Goal: Task Accomplishment & Management: Use online tool/utility

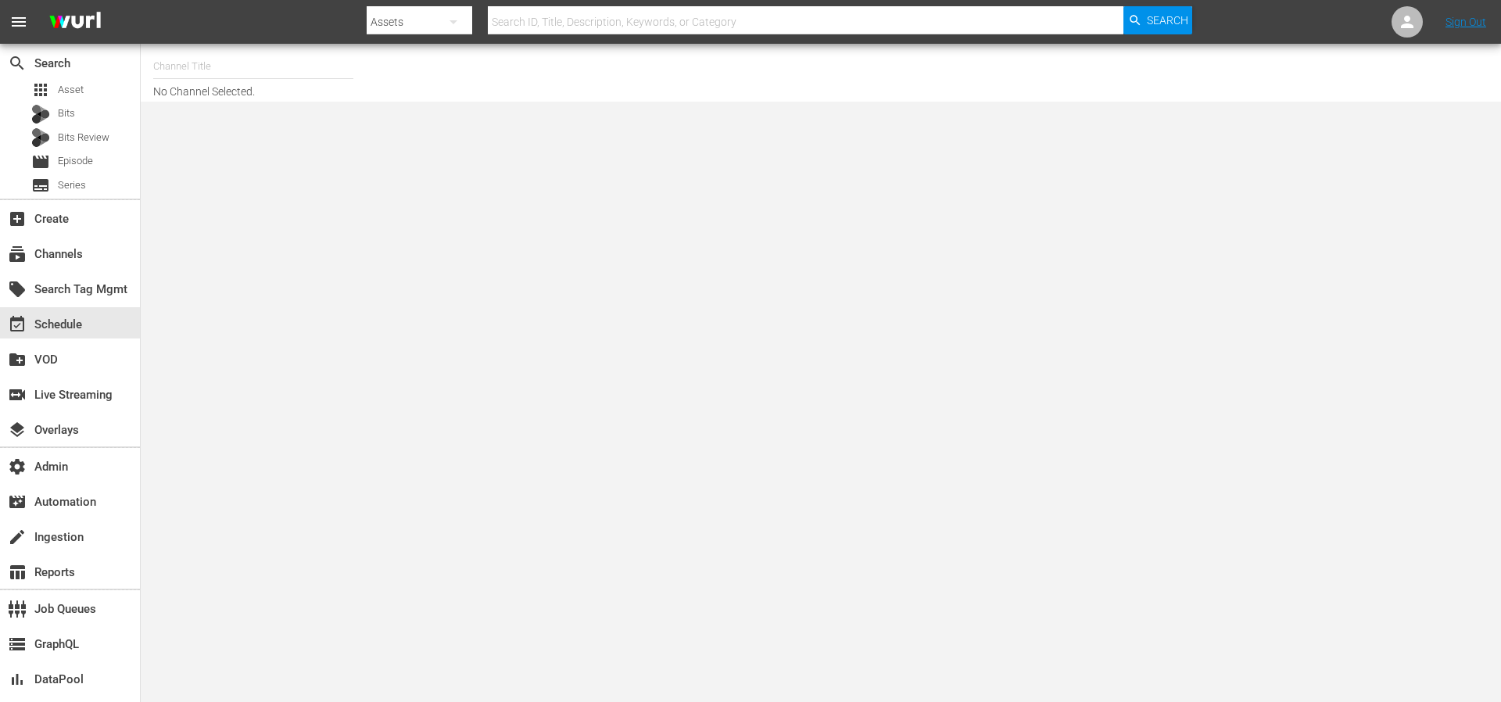
click at [50, 270] on div "local_offer Search Tag Mgmt" at bounding box center [70, 287] width 140 height 35
click at [86, 259] on div "subscriptions Channels" at bounding box center [70, 252] width 140 height 31
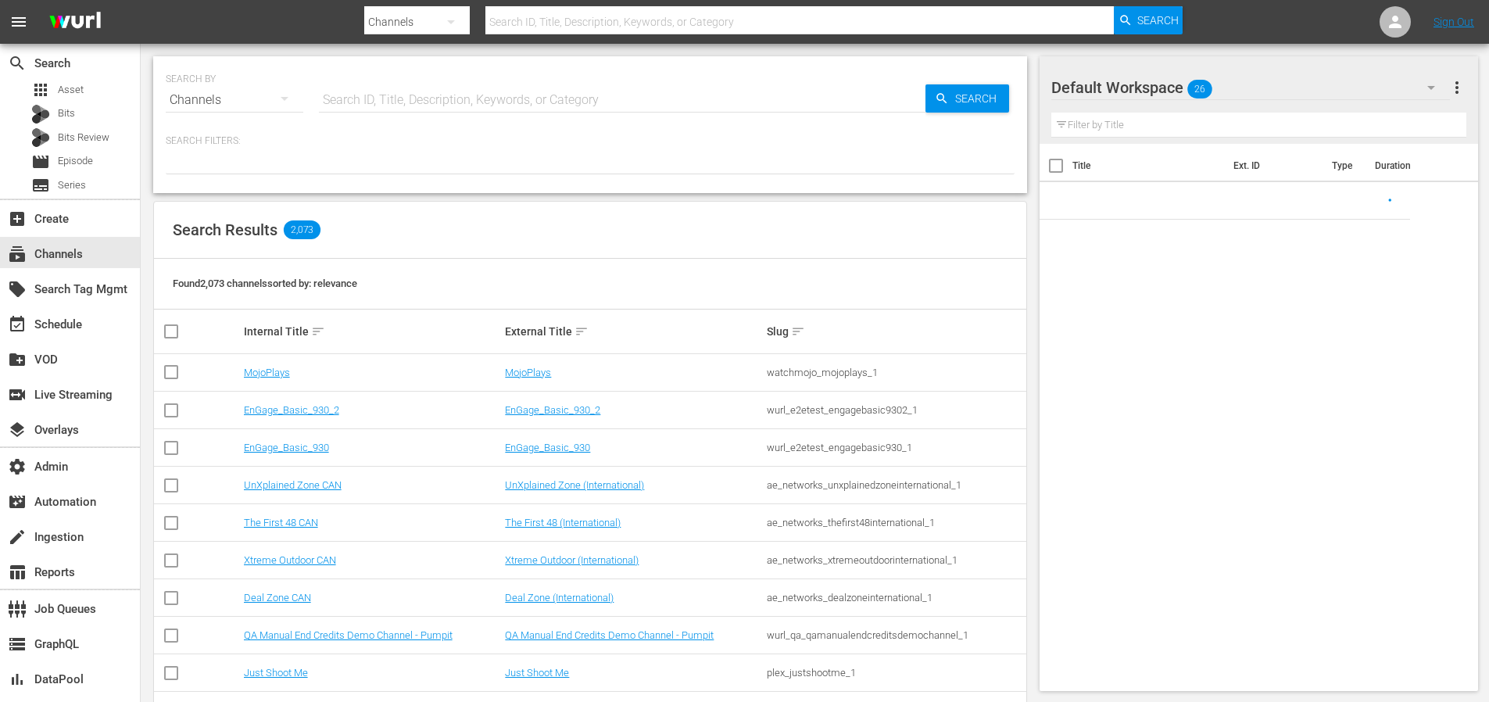
click at [503, 91] on input "text" at bounding box center [622, 100] width 607 height 38
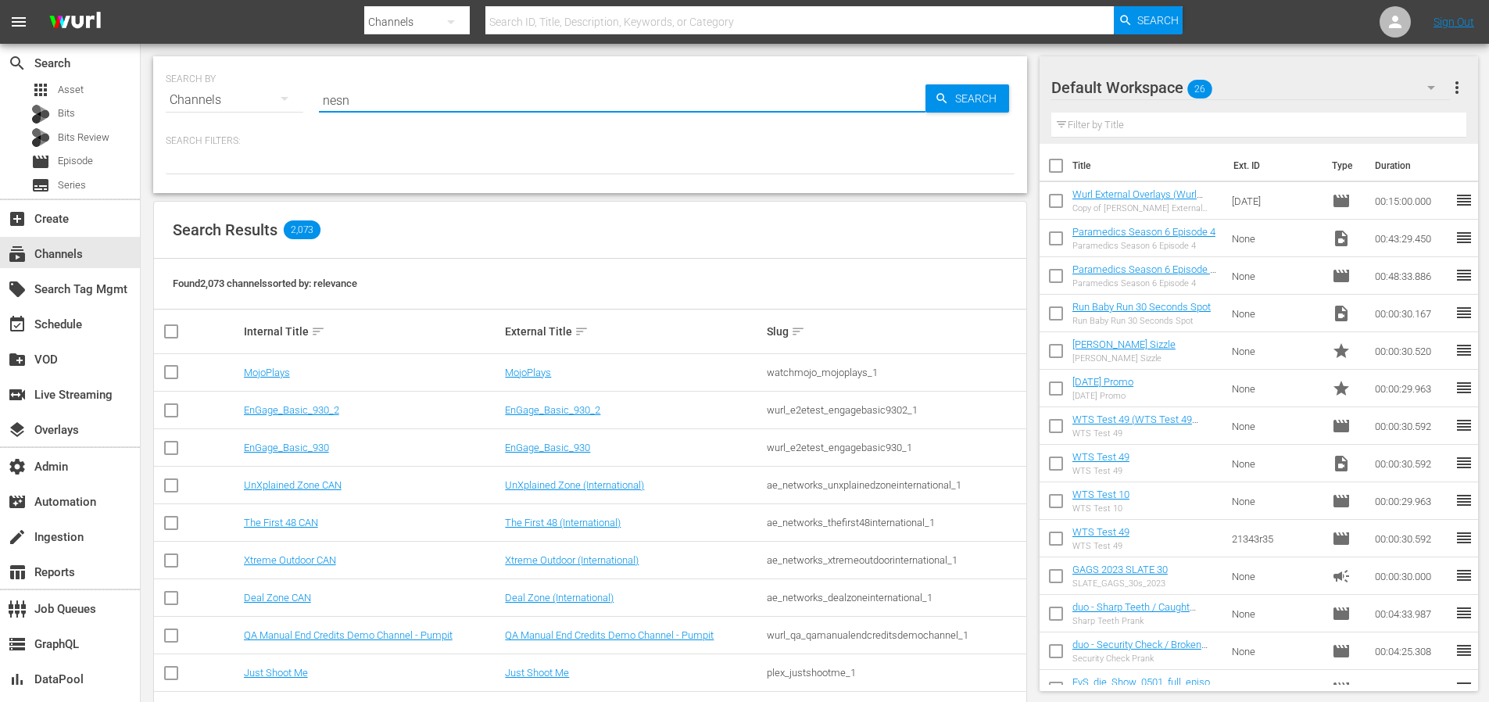
type input "nesn"
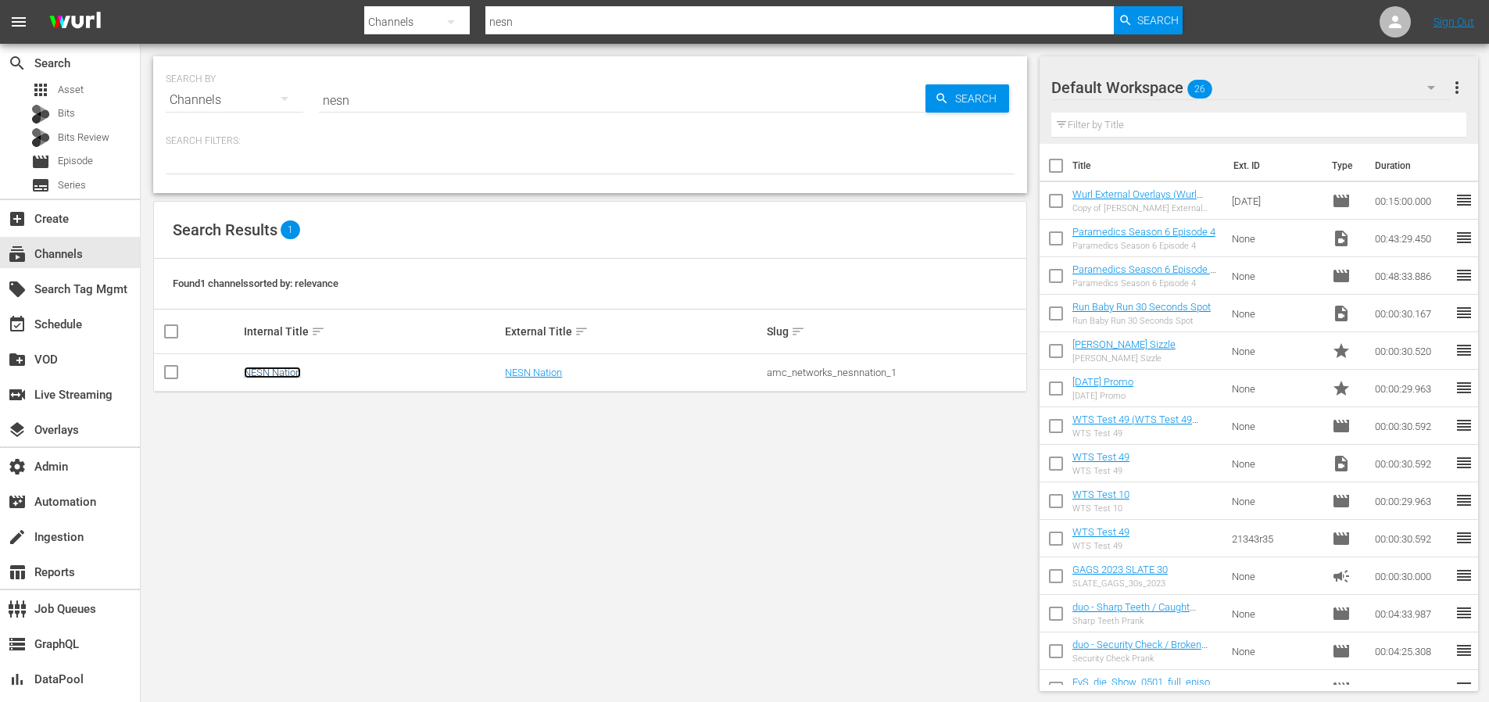
click at [269, 374] on link "NESN Nation" at bounding box center [272, 373] width 57 height 12
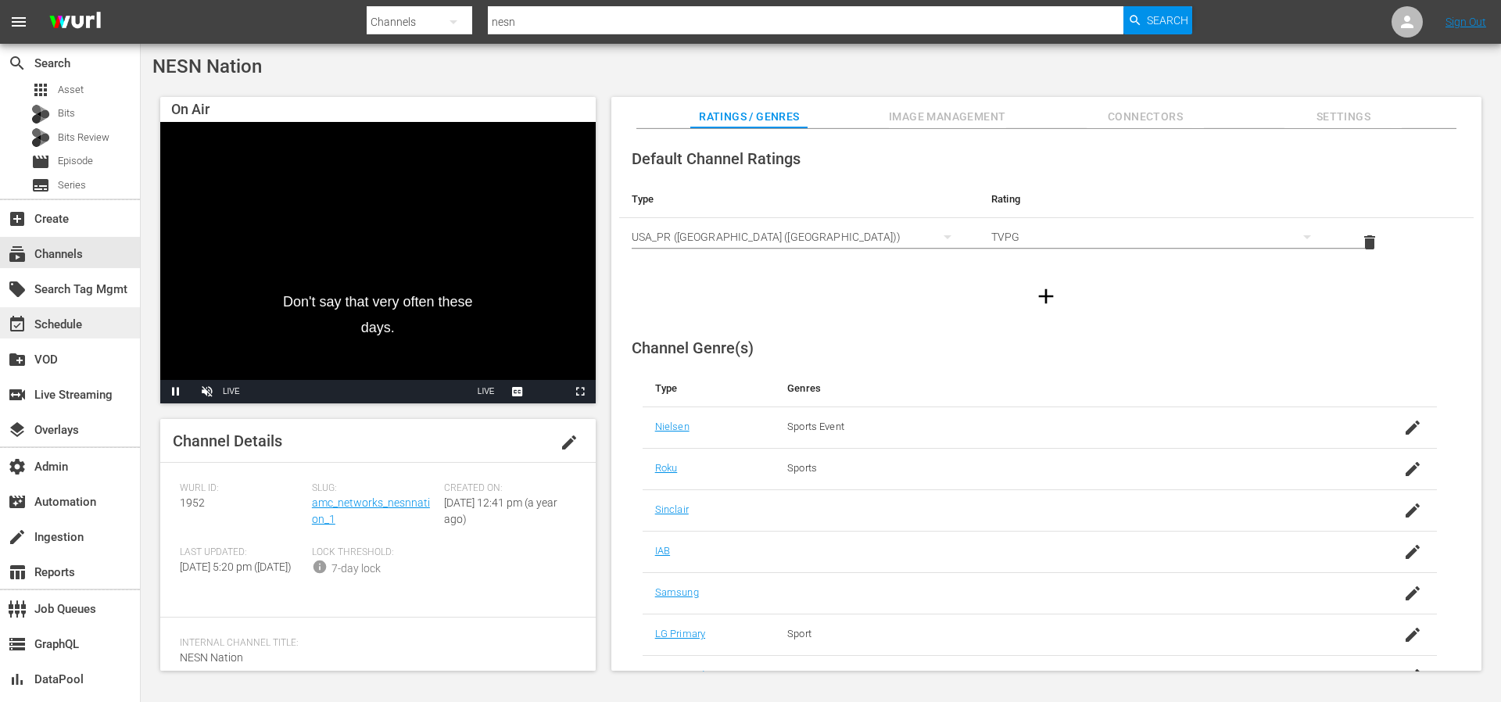
click at [66, 317] on div "event_available Schedule" at bounding box center [44, 322] width 88 height 14
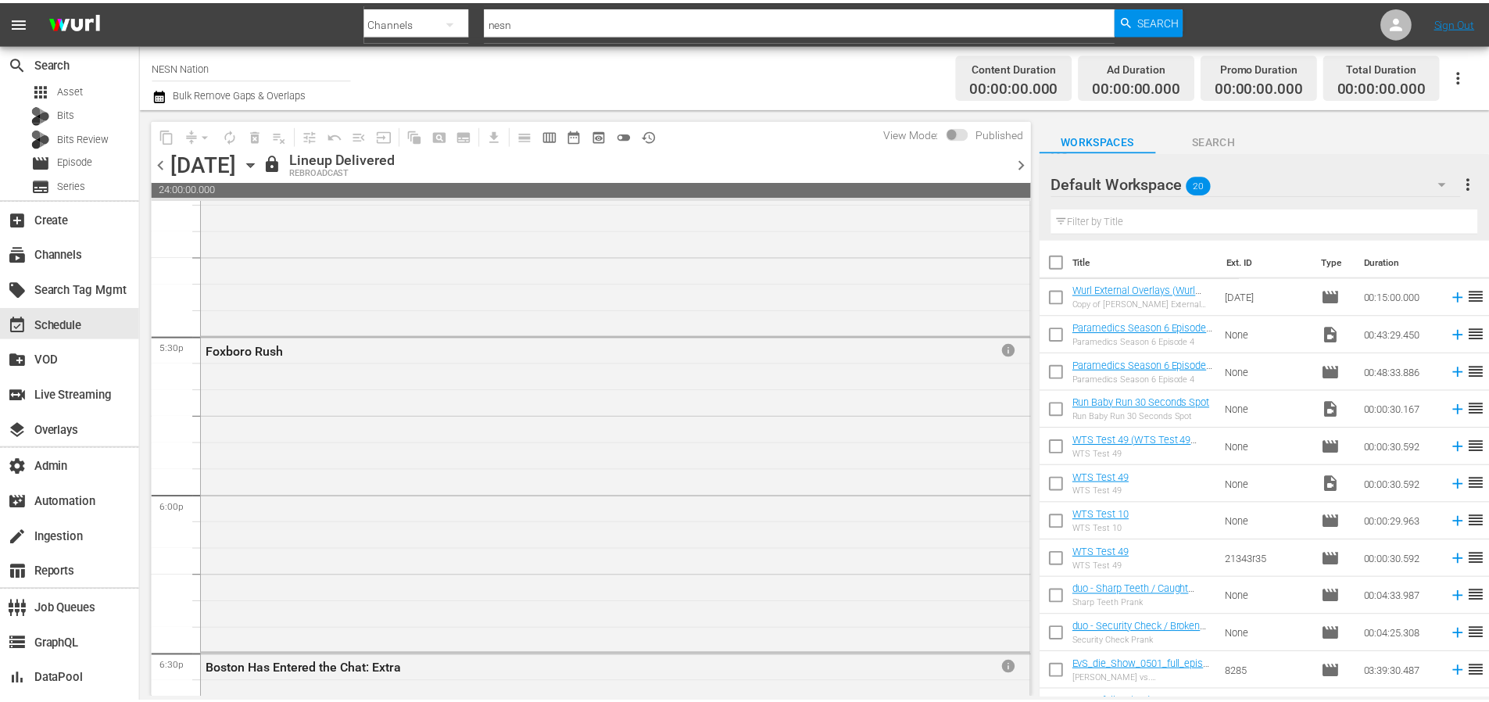
scroll to position [5496, 0]
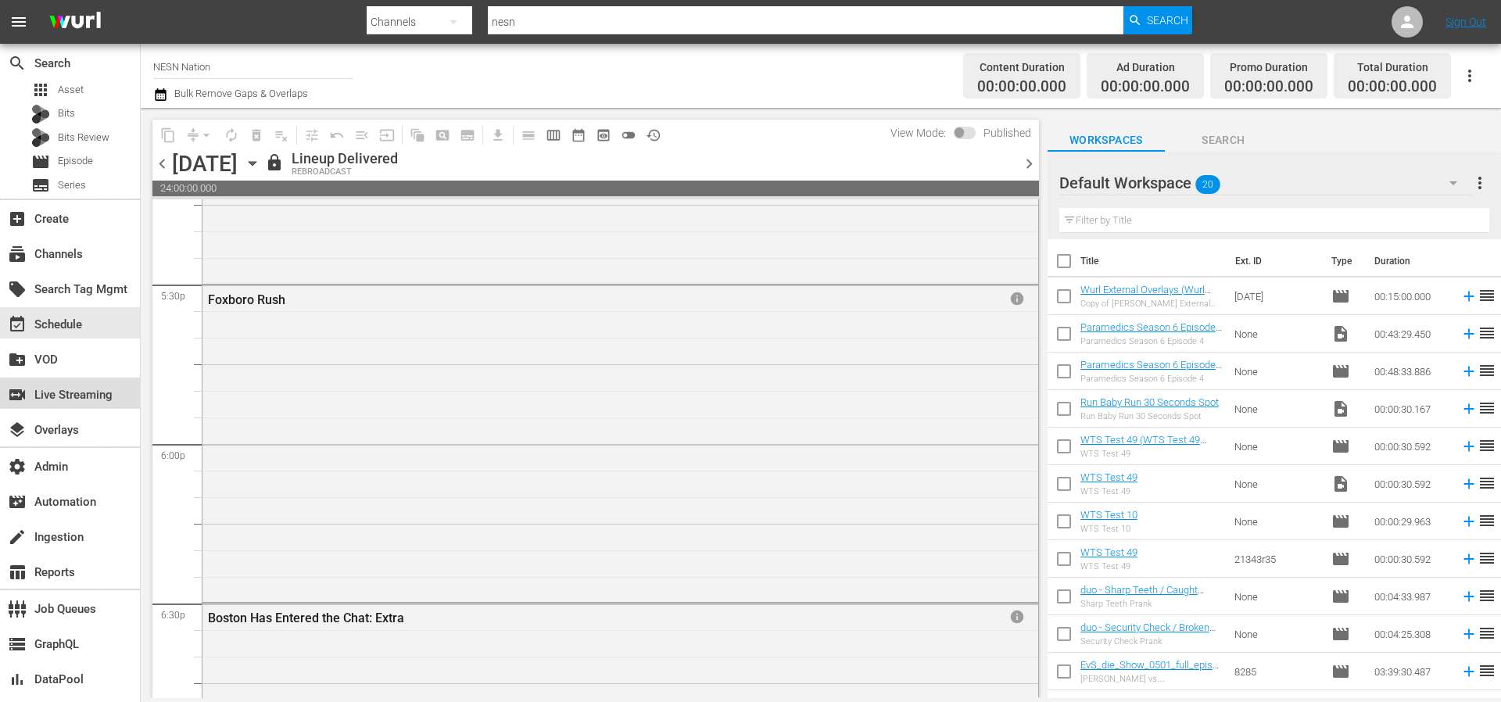
click at [88, 399] on div "switch_video Live Streaming" at bounding box center [44, 392] width 88 height 14
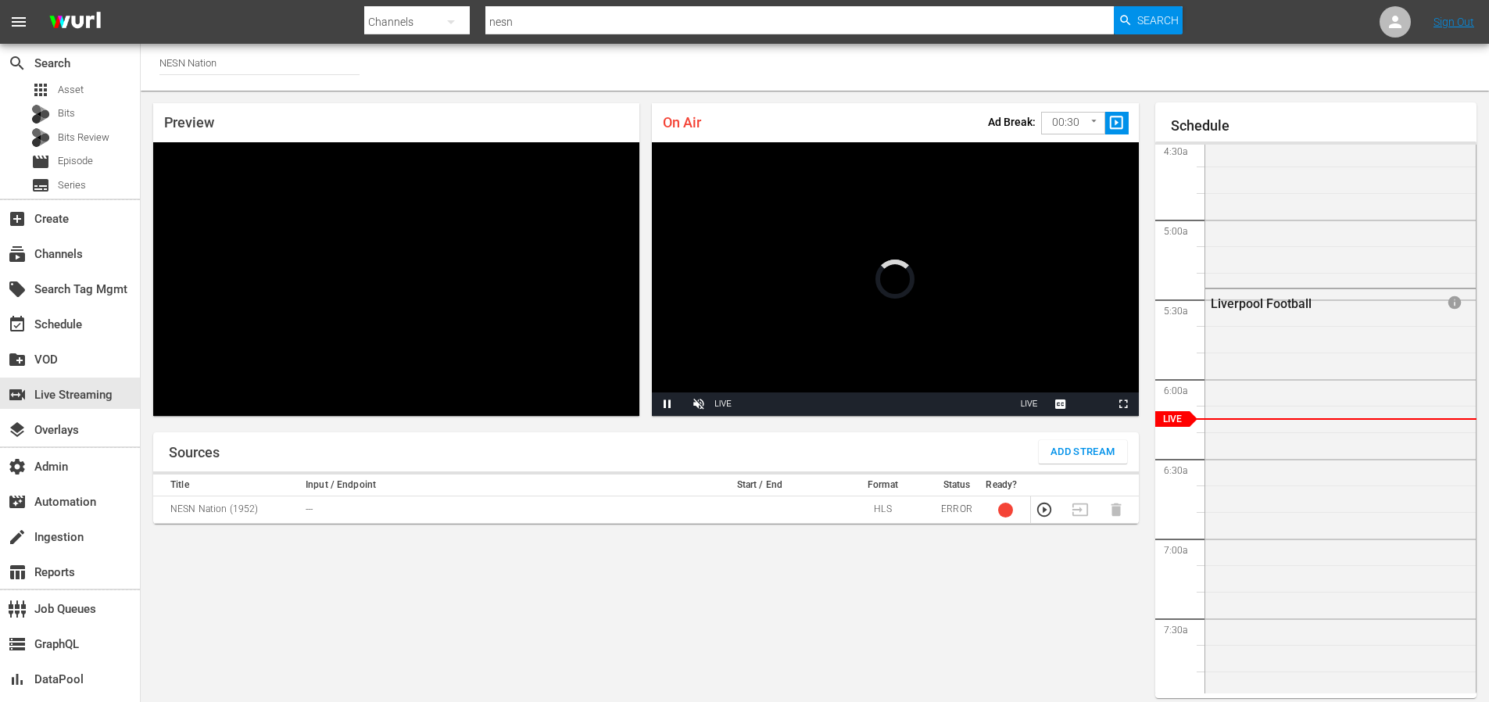
scroll to position [68, 0]
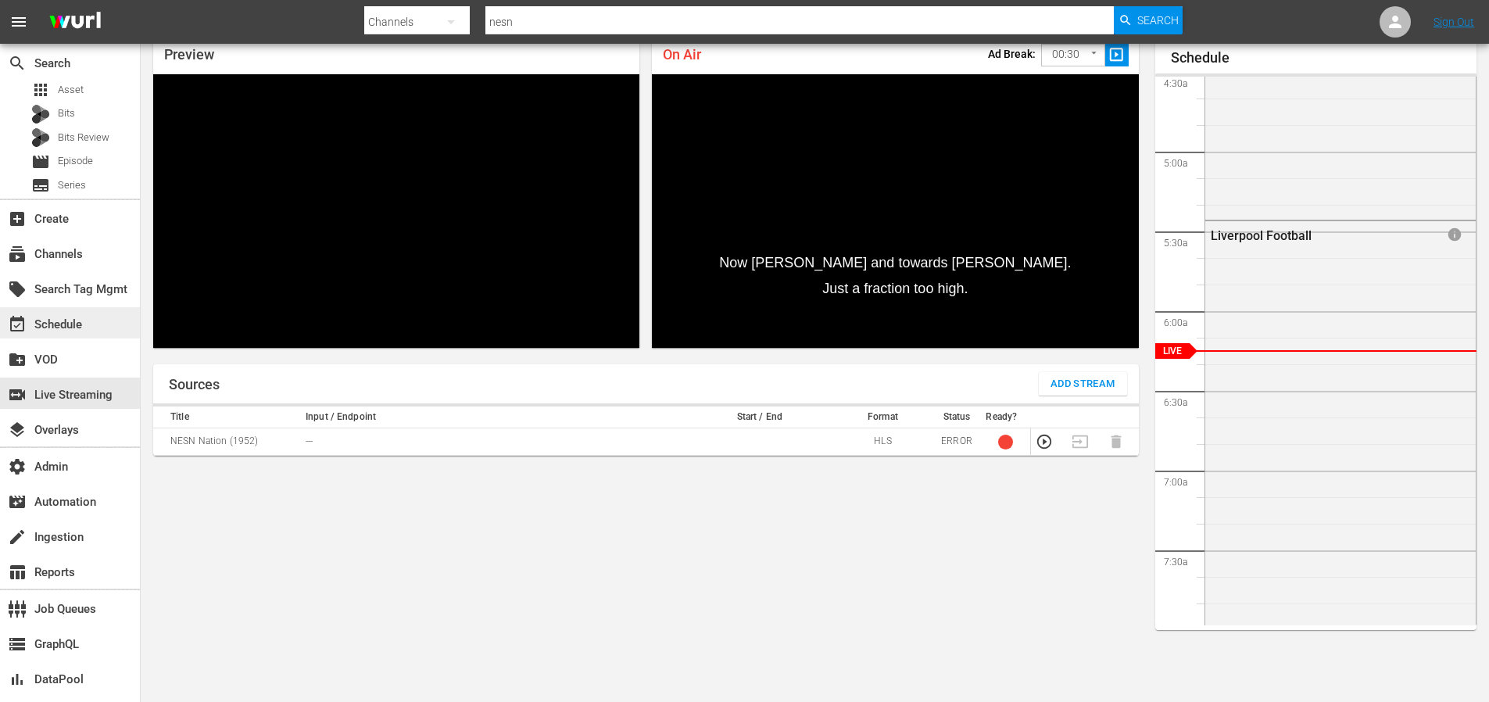
click at [25, 331] on span "event_available" at bounding box center [17, 324] width 19 height 19
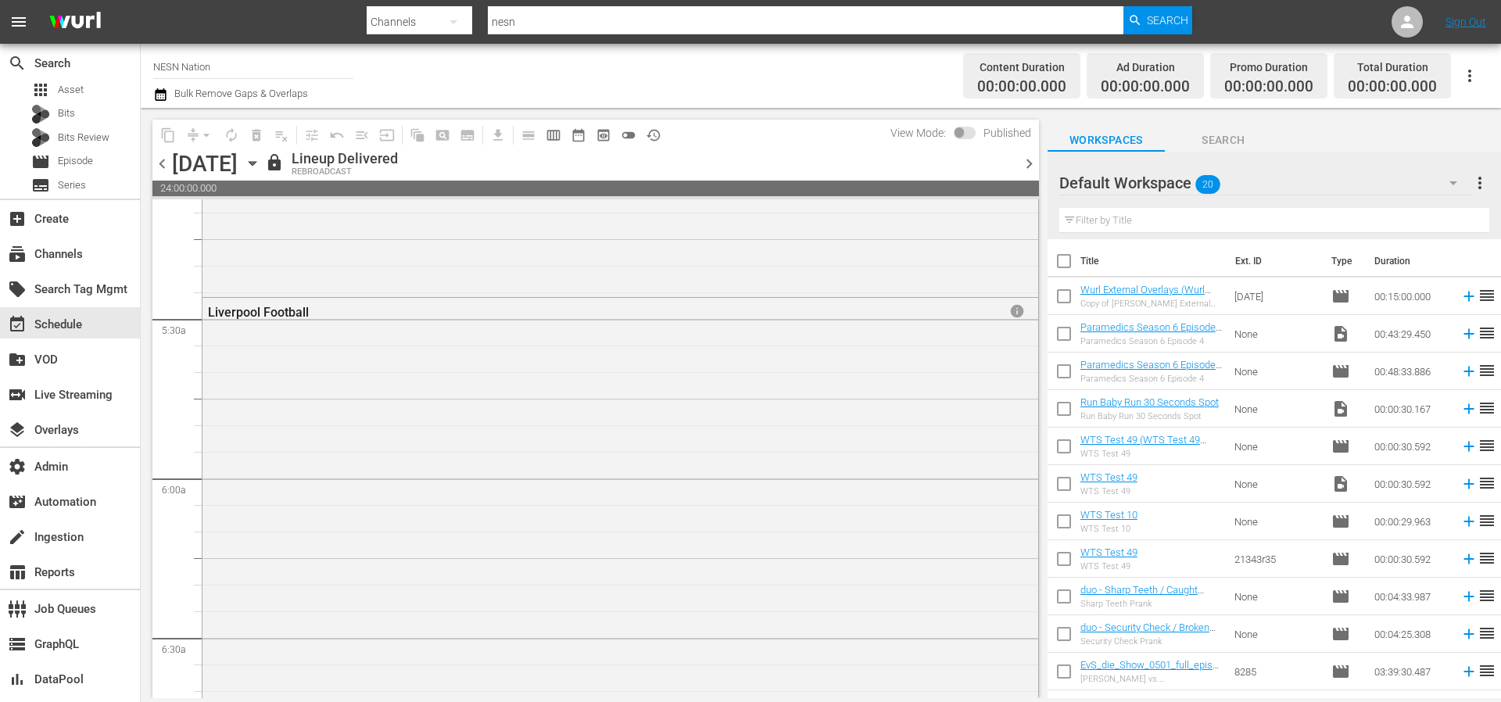
scroll to position [1647, 0]
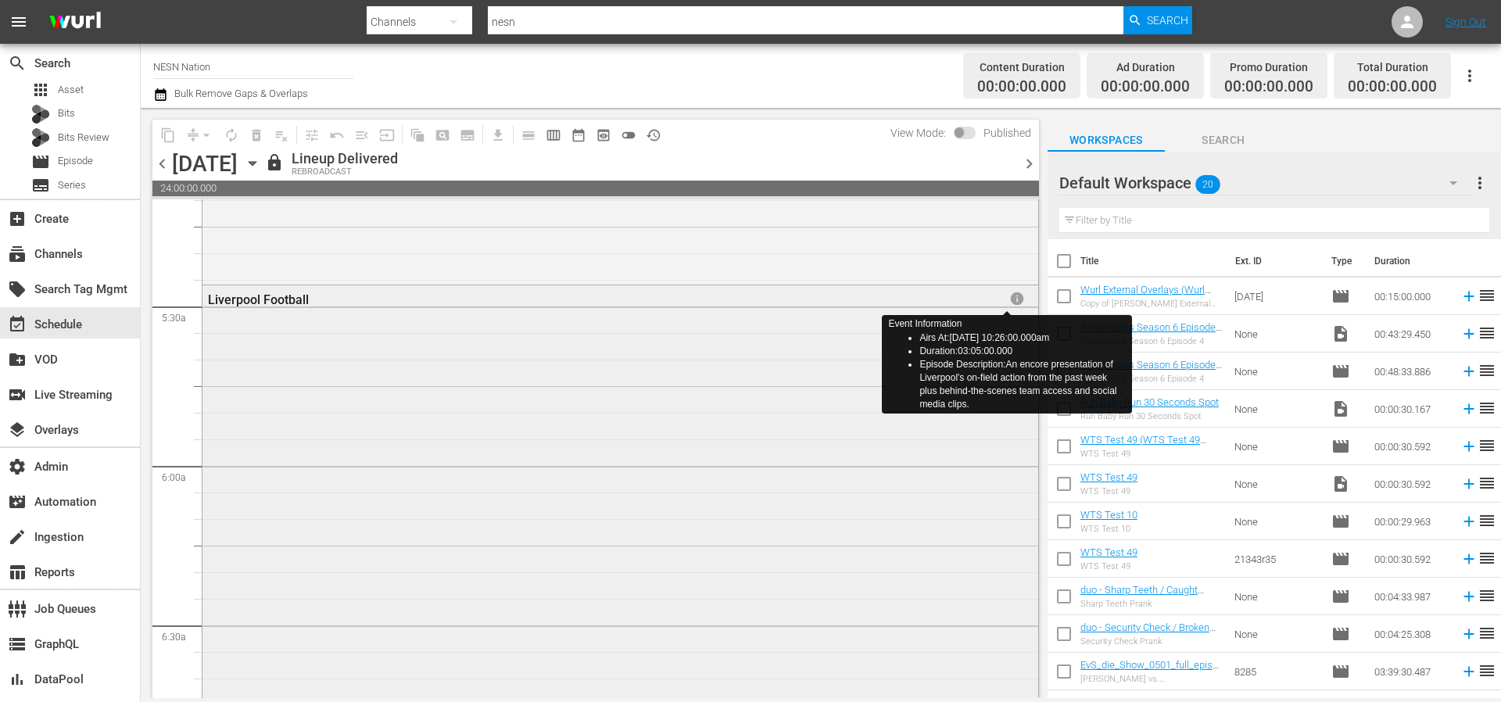
click at [1009, 300] on span "info" at bounding box center [1017, 299] width 16 height 16
